Goal: Information Seeking & Learning: Learn about a topic

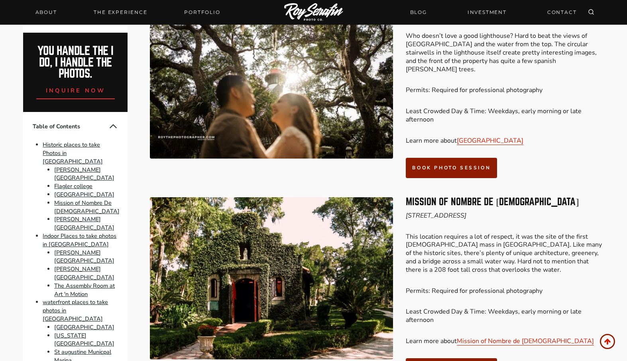
scroll to position [937, 0]
drag, startPoint x: 407, startPoint y: 182, endPoint x: 531, endPoint y: 191, distance: 124.3
click at [531, 197] on div "Mission of Nombre De [DEMOGRAPHIC_DATA] [STREET_ADDRESS] This location requires…" at bounding box center [505, 287] width 198 height 181
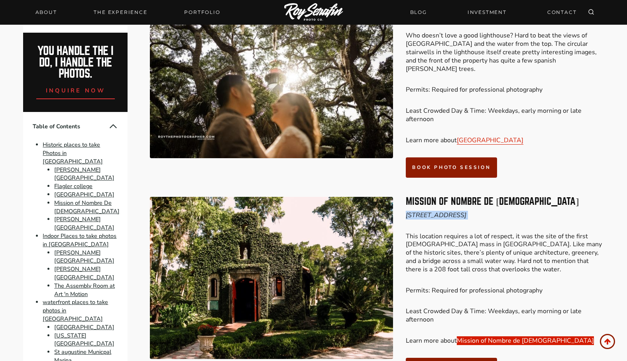
click at [498, 336] on link "Mission of Nombre de [DEMOGRAPHIC_DATA]" at bounding box center [525, 340] width 137 height 9
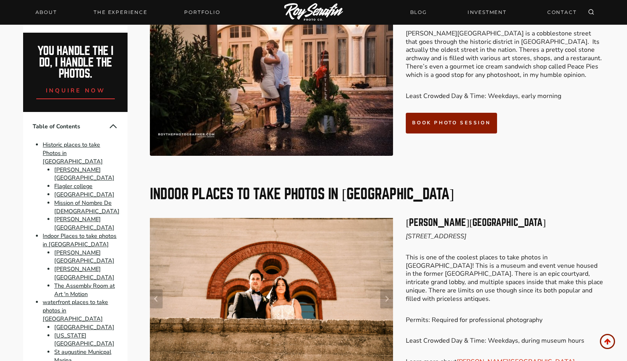
scroll to position [1346, 0]
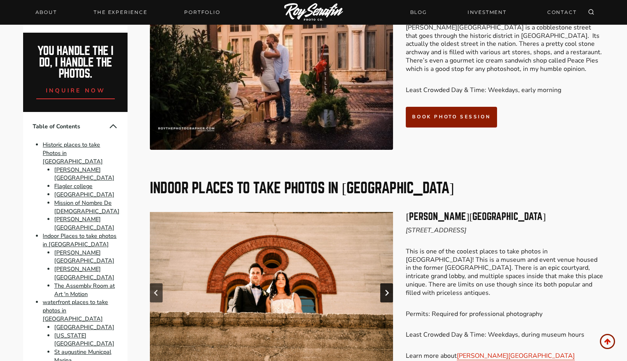
click at [386, 290] on icon "Next slide" at bounding box center [387, 293] width 4 height 6
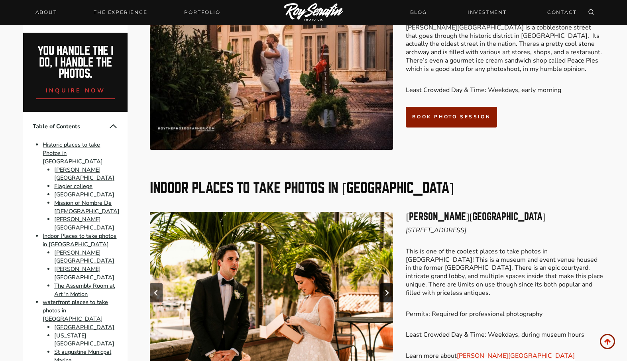
click at [386, 290] on icon "Next slide" at bounding box center [387, 293] width 4 height 6
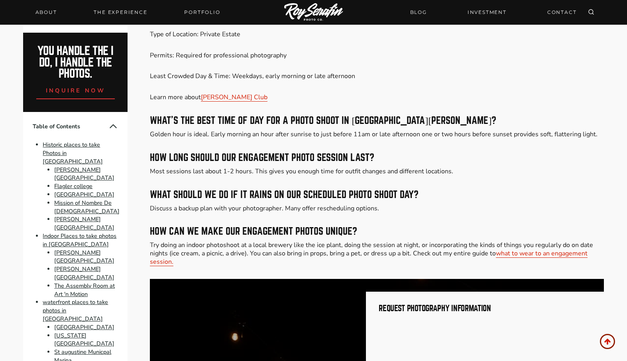
scroll to position [5904, 0]
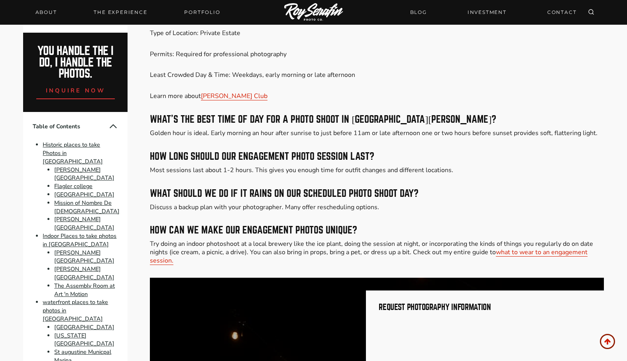
drag, startPoint x: 149, startPoint y: 148, endPoint x: 210, endPoint y: 147, distance: 60.2
copy h3 "[PERSON_NAME] Club"
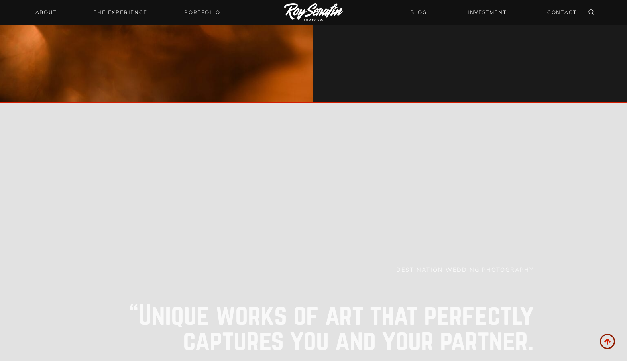
scroll to position [7612, 0]
